Goal: Task Accomplishment & Management: Manage account settings

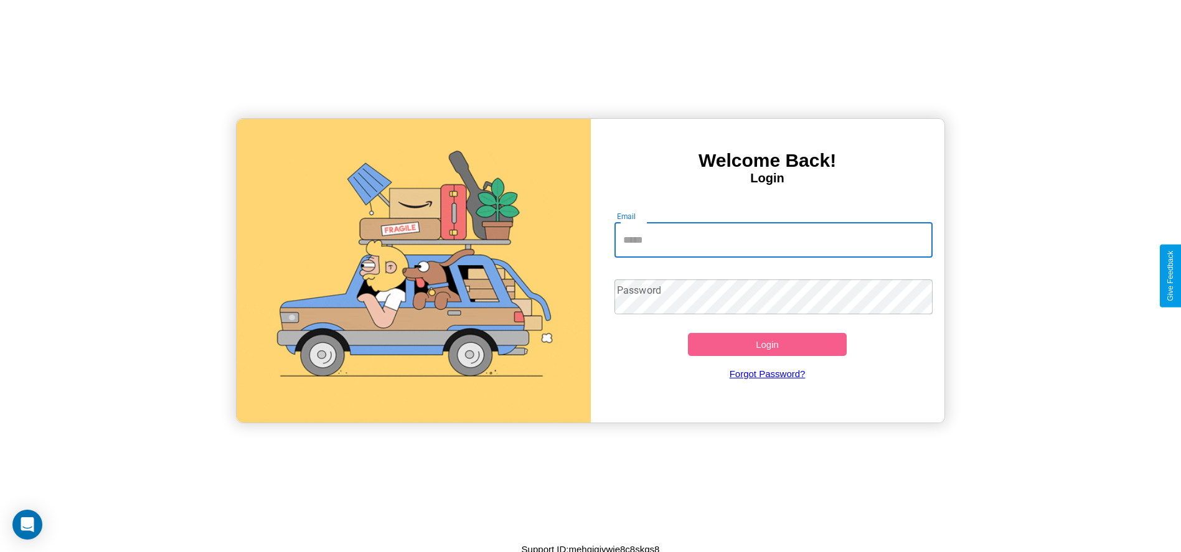
click at [773, 240] on input "Email" at bounding box center [773, 240] width 318 height 35
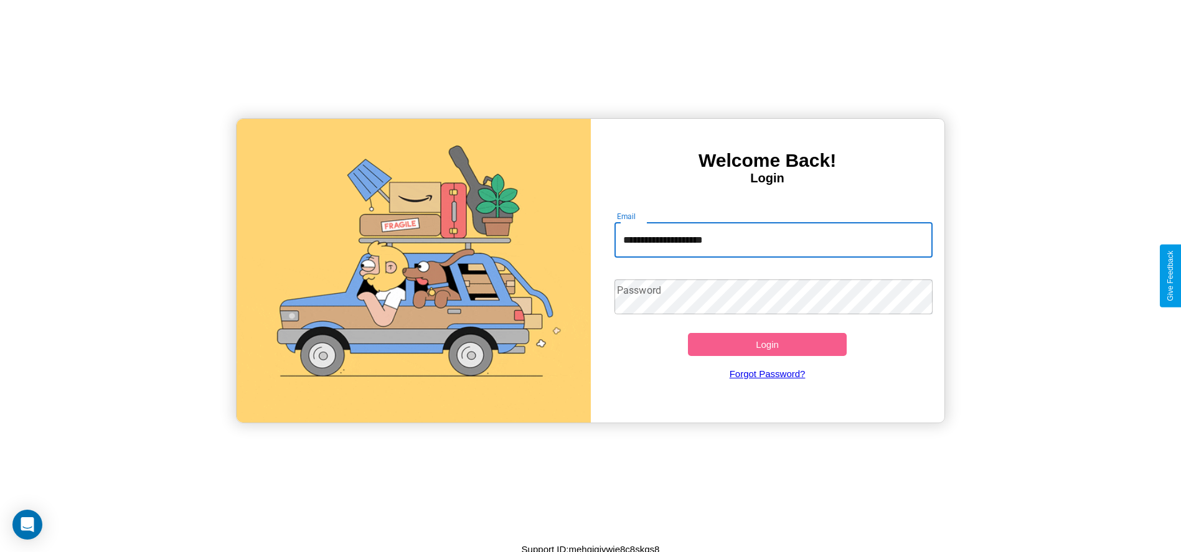
type input "**********"
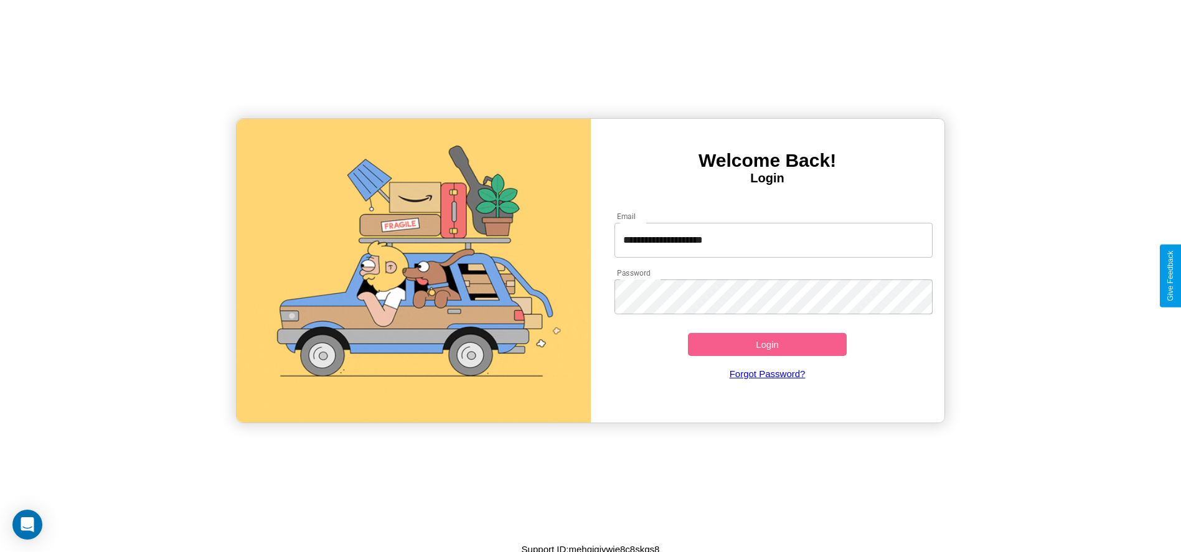
click at [767, 344] on button "Login" at bounding box center [767, 344] width 159 height 23
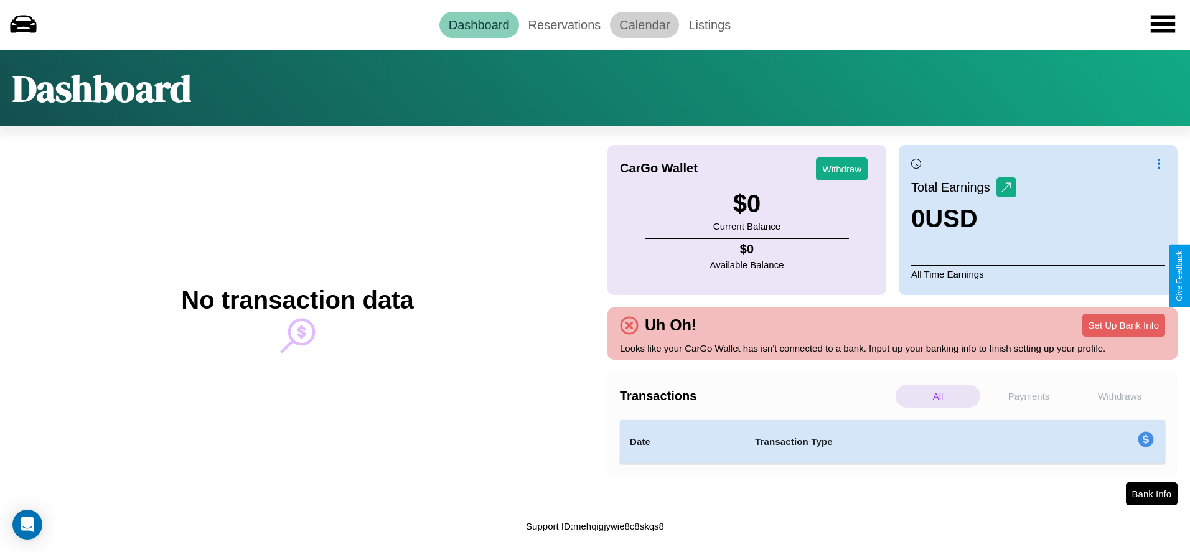
click at [644, 24] on link "Calendar" at bounding box center [644, 25] width 69 height 26
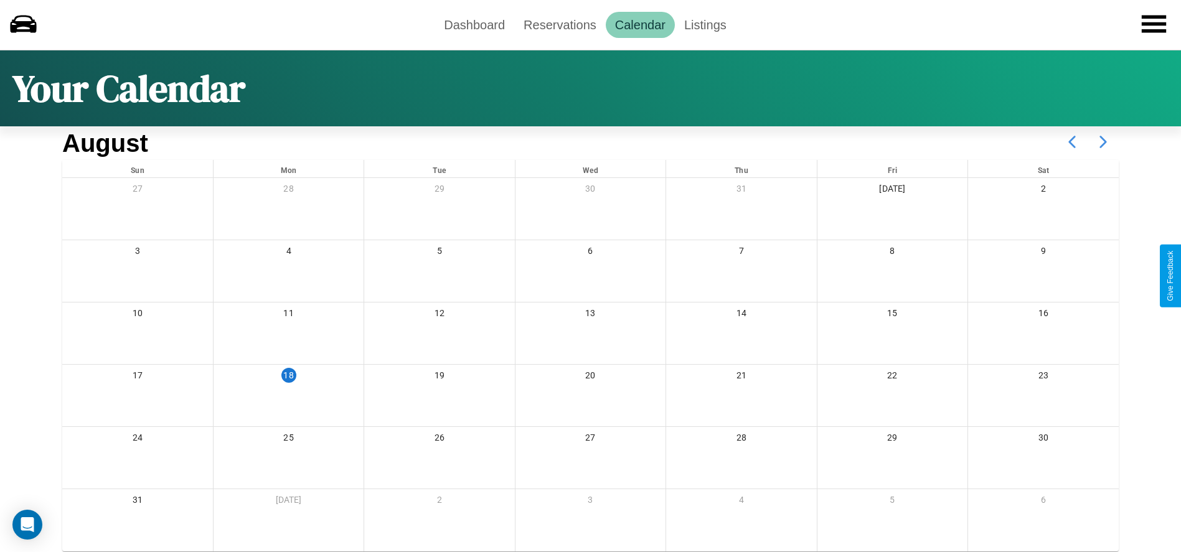
click at [1103, 142] on icon at bounding box center [1103, 141] width 31 height 31
click at [474, 24] on link "Dashboard" at bounding box center [475, 25] width 80 height 26
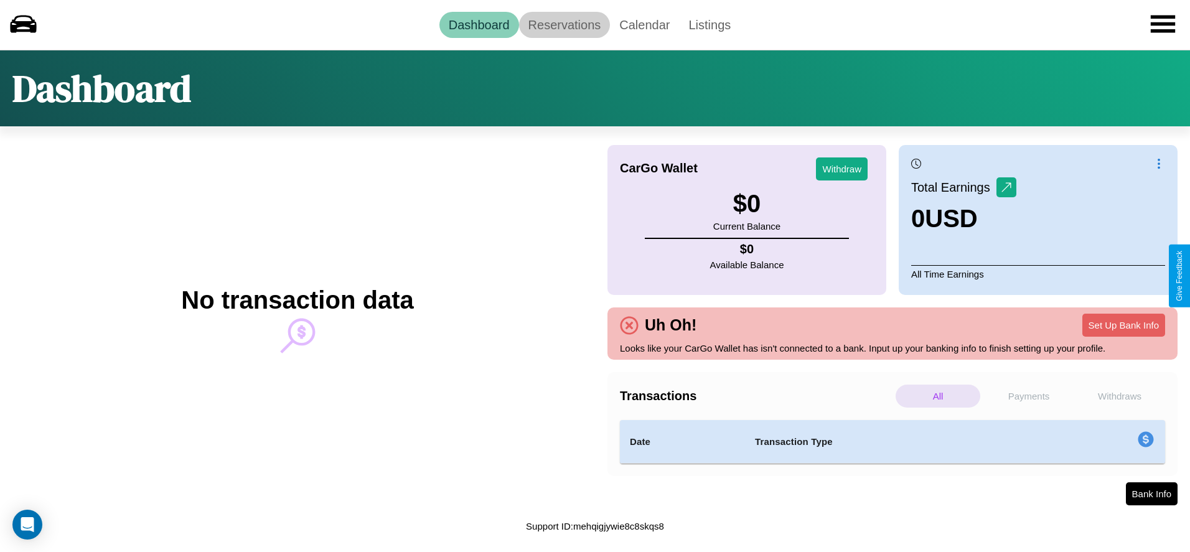
click at [564, 24] on link "Reservations" at bounding box center [565, 25] width 92 height 26
